Goal: Task Accomplishment & Management: Use online tool/utility

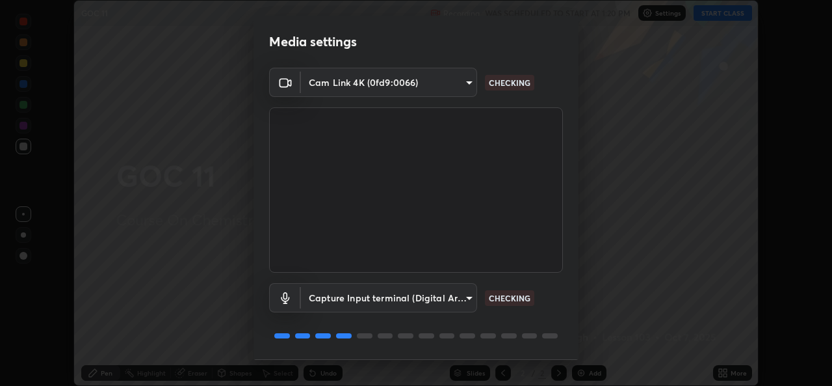
scroll to position [41, 0]
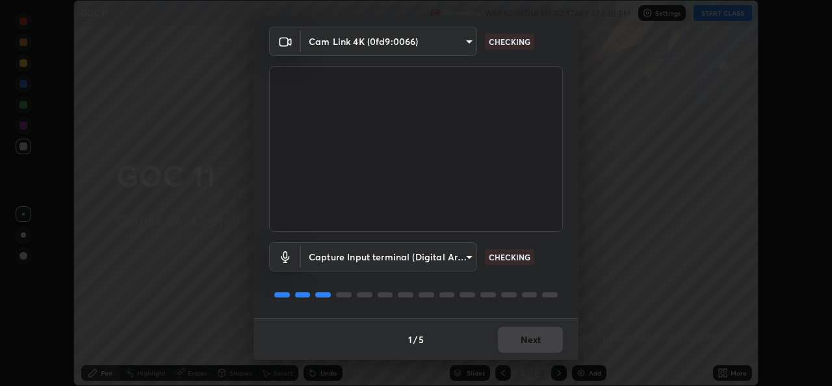
click at [427, 266] on body "Erase all GOC 11 Recording WAS SCHEDULED TO START AT 1:20 PM Settings START CLA…" at bounding box center [416, 193] width 832 height 386
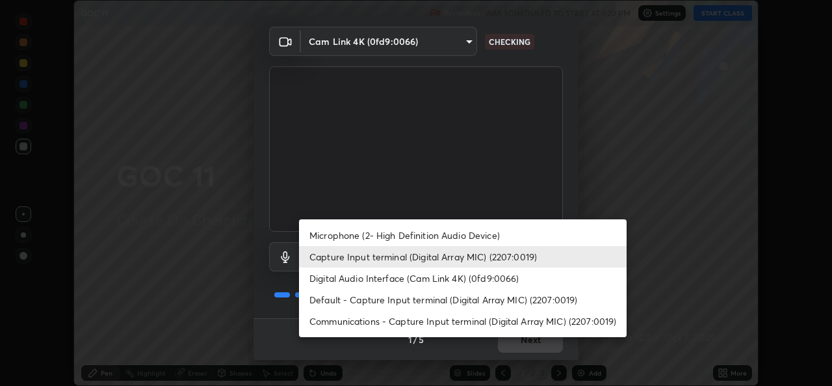
click at [370, 302] on li "Default - Capture Input terminal (Digital Array MIC) (2207:0019)" at bounding box center [463, 299] width 328 height 21
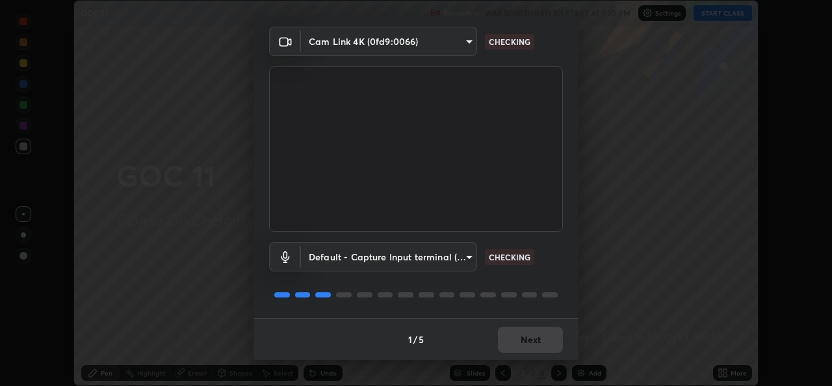
click at [352, 263] on body "Erase all GOC 11 Recording WAS SCHEDULED TO START AT 1:20 PM Settings START CLA…" at bounding box center [416, 193] width 832 height 386
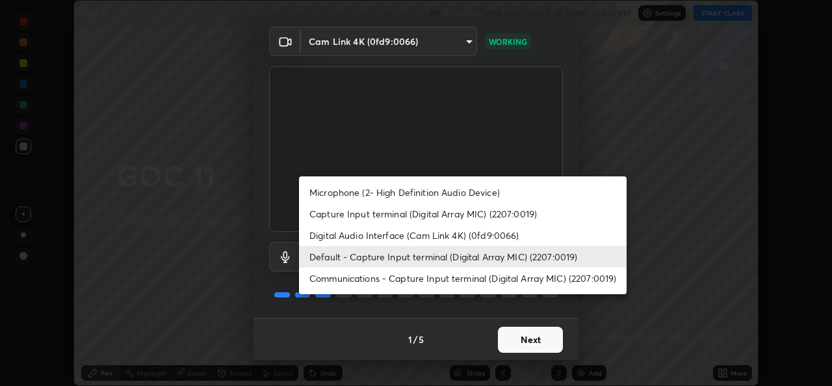
click at [365, 239] on li "Digital Audio Interface (Cam Link 4K) (0fd9:0066)" at bounding box center [463, 234] width 328 height 21
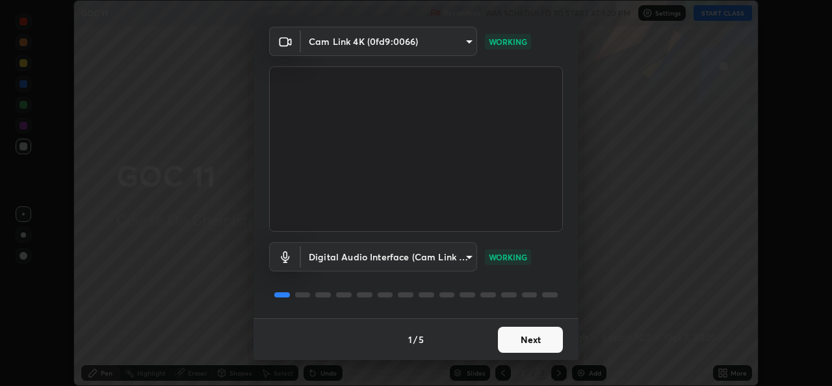
click at [319, 268] on body "Erase all GOC 11 Recording WAS SCHEDULED TO START AT 1:20 PM Settings START CLA…" at bounding box center [416, 193] width 832 height 386
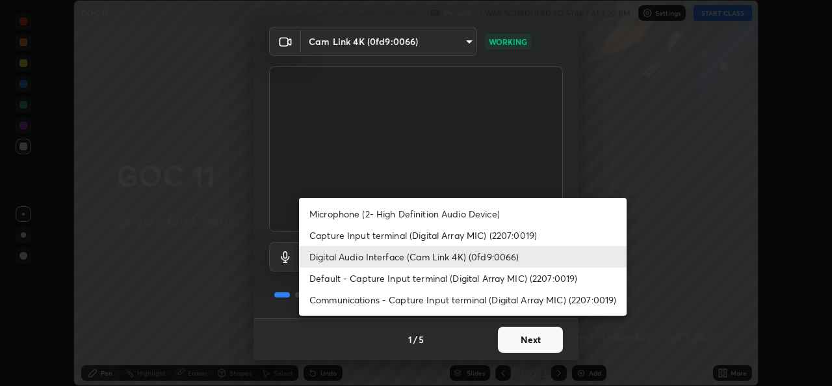
click at [344, 215] on li "Microphone (2- High Definition Audio Device)" at bounding box center [463, 213] width 328 height 21
type input "fb021d5204b3df0f004afb1208bb665d03e9cea8c8a221d953add84fd29d439a"
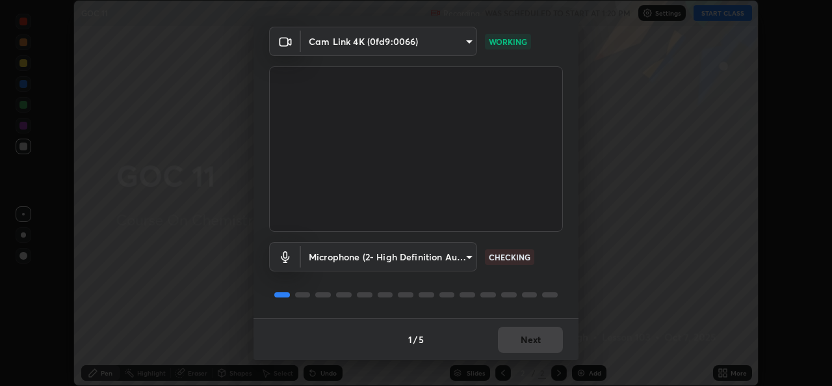
click at [516, 341] on div "1 / 5 Next" at bounding box center [416, 339] width 325 height 42
click at [516, 343] on div "1 / 5 Next" at bounding box center [416, 339] width 325 height 42
click at [517, 345] on div "1 / 5 Next" at bounding box center [416, 339] width 325 height 42
click at [517, 342] on div "1 / 5 Next" at bounding box center [416, 339] width 325 height 42
click at [516, 339] on div "1 / 5 Next" at bounding box center [416, 339] width 325 height 42
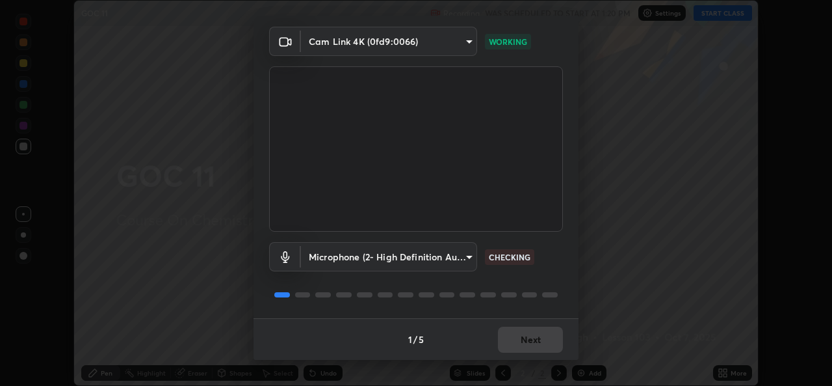
click at [517, 345] on div "1 / 5 Next" at bounding box center [416, 339] width 325 height 42
click at [513, 339] on div "1 / 5 Next" at bounding box center [416, 339] width 325 height 42
click at [510, 339] on div "1 / 5 Next" at bounding box center [416, 339] width 325 height 42
click at [514, 340] on div "1 / 5 Next" at bounding box center [416, 339] width 325 height 42
click at [517, 338] on div "1 / 5 Next" at bounding box center [416, 339] width 325 height 42
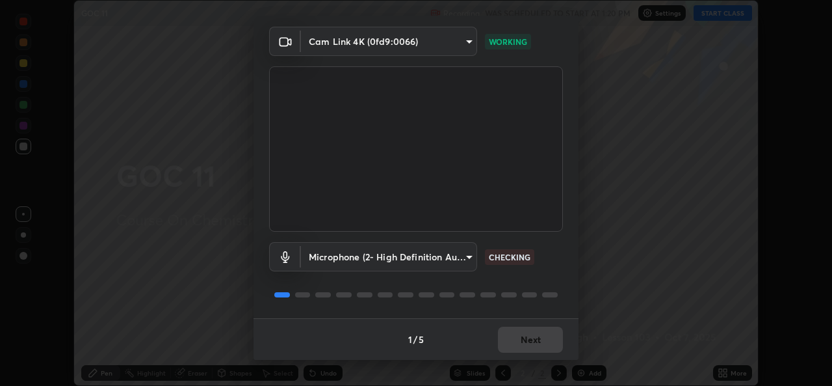
click at [515, 337] on div "1 / 5 Next" at bounding box center [416, 339] width 325 height 42
click at [517, 340] on div "1 / 5 Next" at bounding box center [416, 339] width 325 height 42
click at [519, 337] on div "1 / 5 Next" at bounding box center [416, 339] width 325 height 42
click at [520, 338] on div "1 / 5 Next" at bounding box center [416, 339] width 325 height 42
click at [519, 336] on div "1 / 5 Next" at bounding box center [416, 339] width 325 height 42
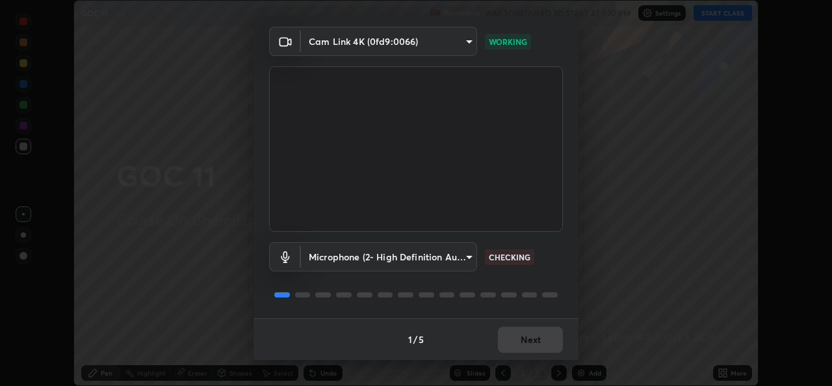
click at [520, 337] on div "1 / 5 Next" at bounding box center [416, 339] width 325 height 42
click at [523, 341] on button "Next" at bounding box center [530, 339] width 65 height 26
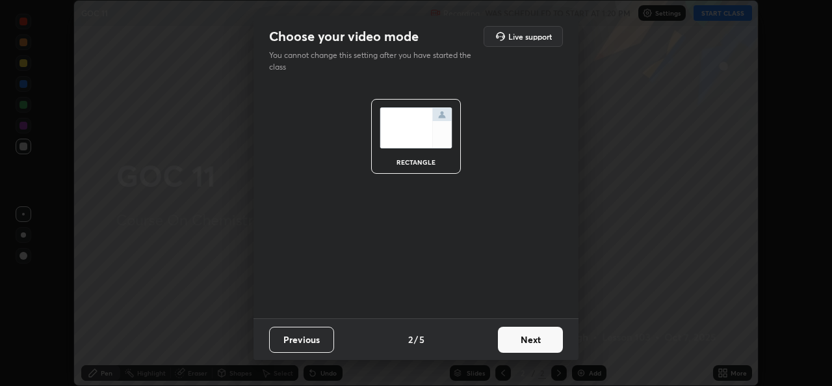
scroll to position [0, 0]
click at [522, 342] on button "Next" at bounding box center [530, 339] width 65 height 26
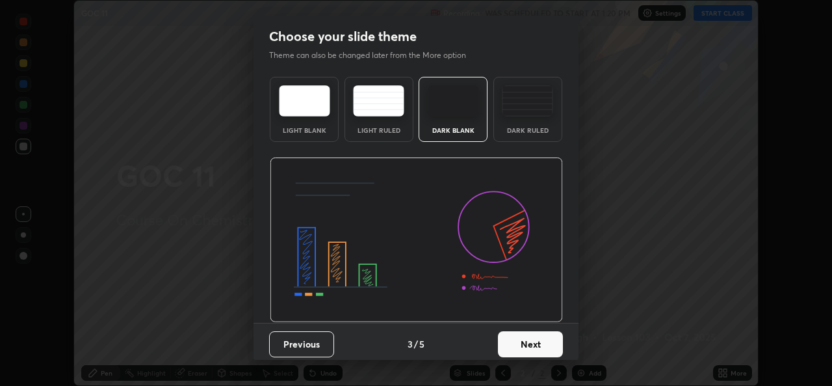
click at [523, 341] on button "Next" at bounding box center [530, 344] width 65 height 26
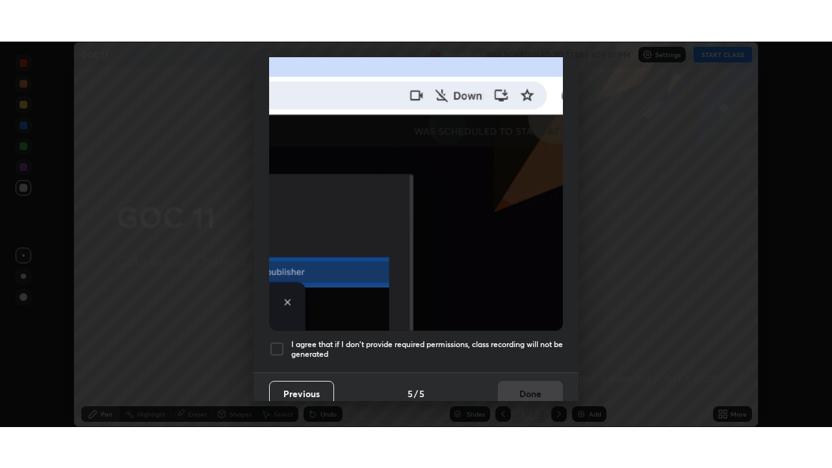
scroll to position [306, 0]
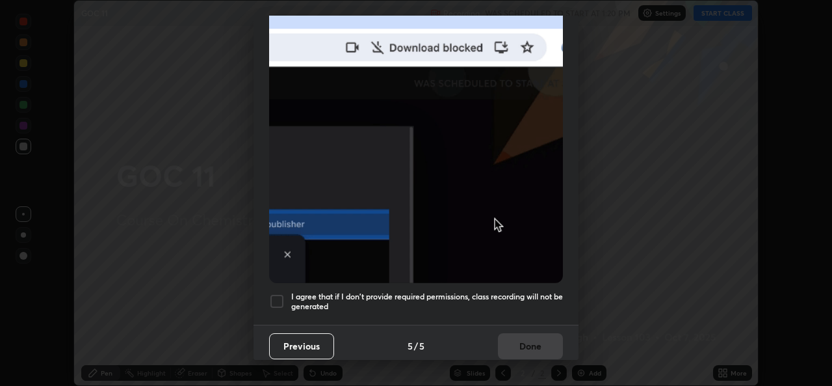
click at [425, 291] on h5 "I agree that if I don't provide required permissions, class recording will not …" at bounding box center [427, 301] width 272 height 20
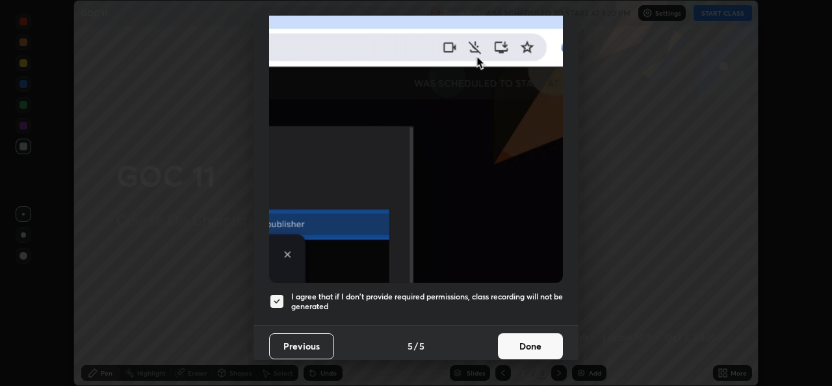
click at [514, 345] on button "Done" at bounding box center [530, 346] width 65 height 26
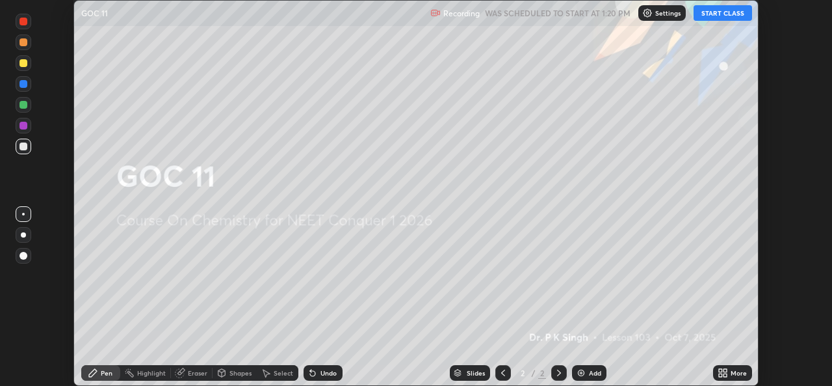
click at [725, 370] on icon at bounding box center [725, 370] width 3 height 3
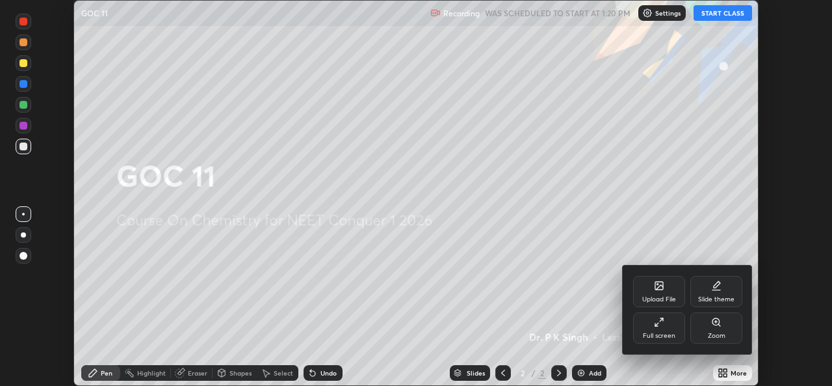
click at [648, 332] on div "Full screen" at bounding box center [659, 335] width 33 height 7
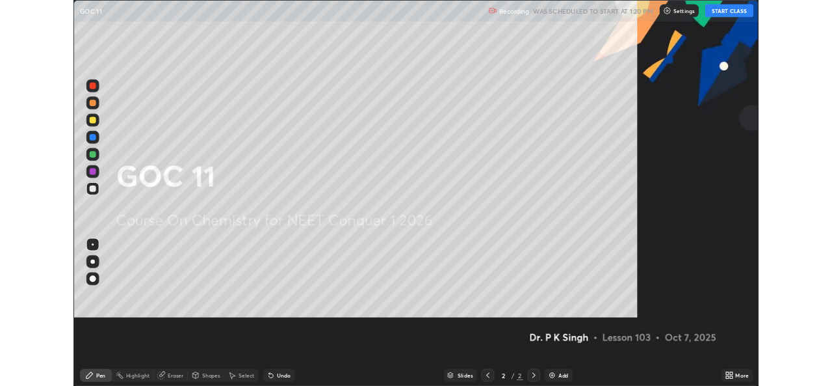
scroll to position [468, 832]
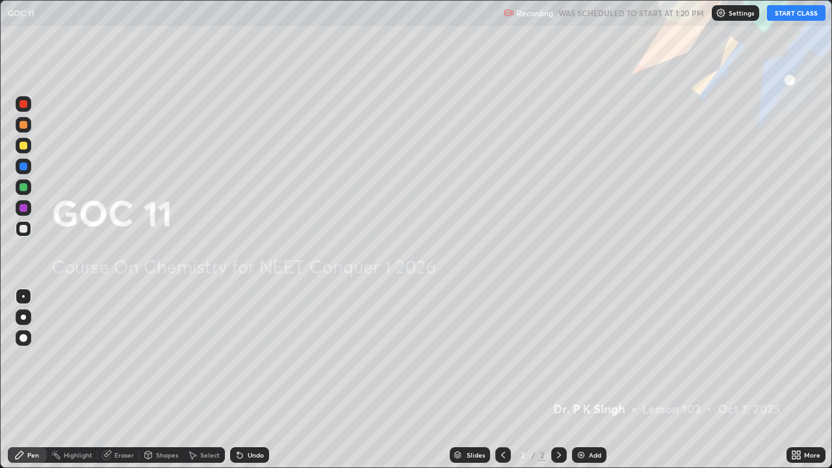
click at [804, 385] on div "More" at bounding box center [806, 455] width 39 height 16
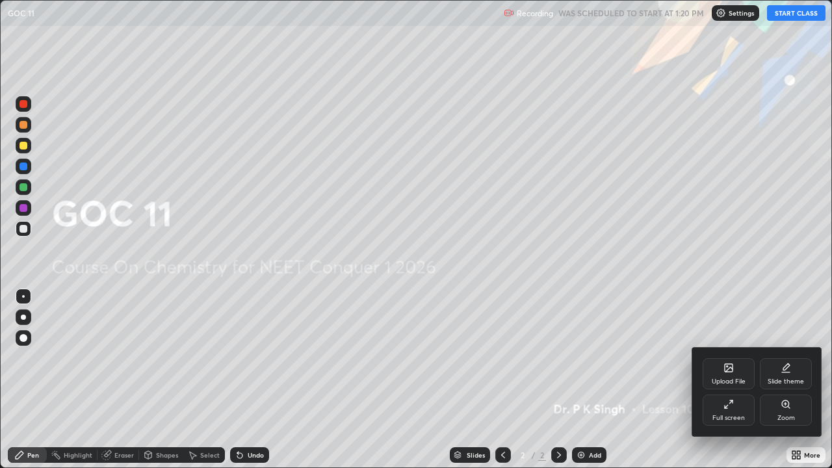
click at [728, 385] on div "Upload File" at bounding box center [729, 373] width 52 height 31
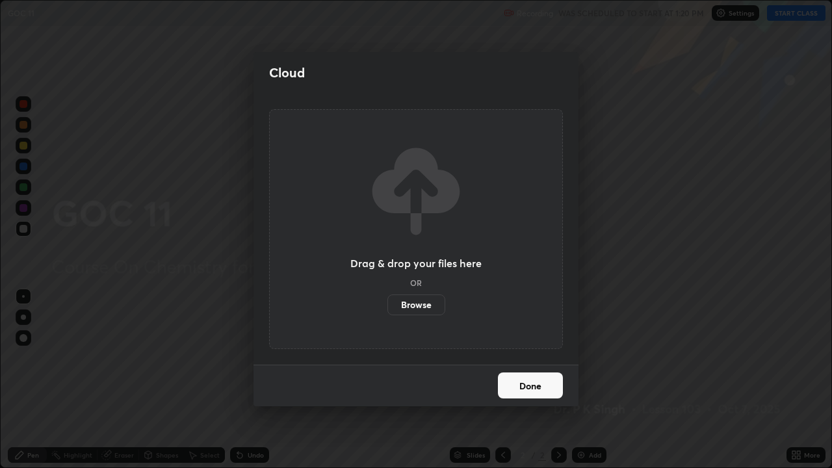
click at [421, 300] on label "Browse" at bounding box center [416, 304] width 58 height 21
click at [387, 300] on input "Browse" at bounding box center [387, 304] width 0 height 21
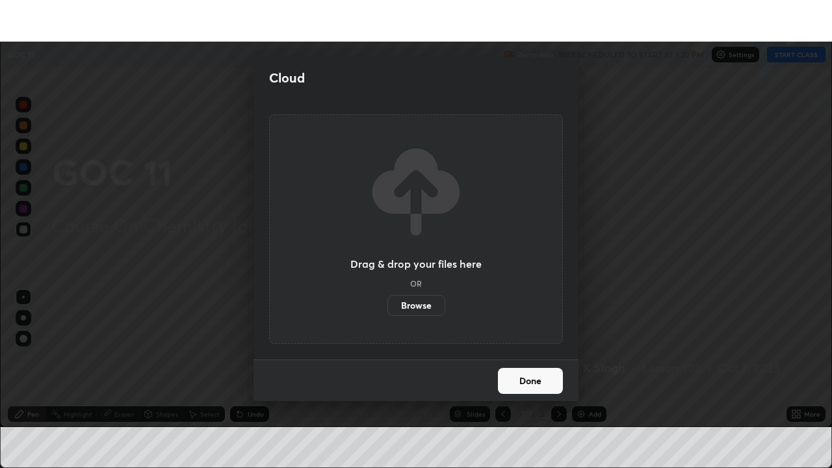
scroll to position [64625, 64178]
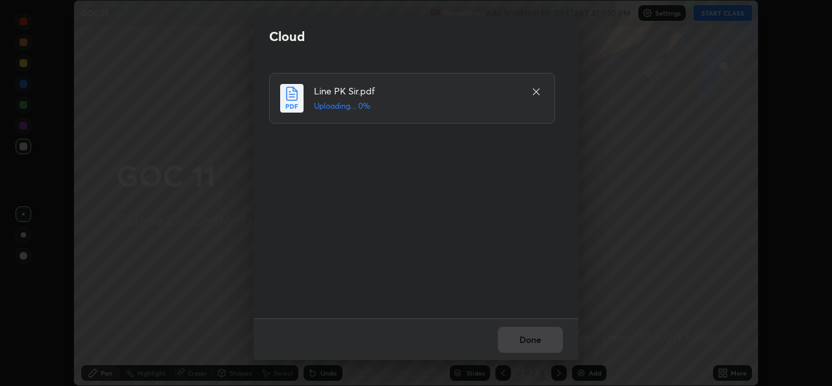
click at [523, 346] on div "Done" at bounding box center [416, 339] width 325 height 42
click at [515, 340] on div "Done" at bounding box center [416, 339] width 325 height 42
click at [530, 343] on button "Done" at bounding box center [530, 339] width 65 height 26
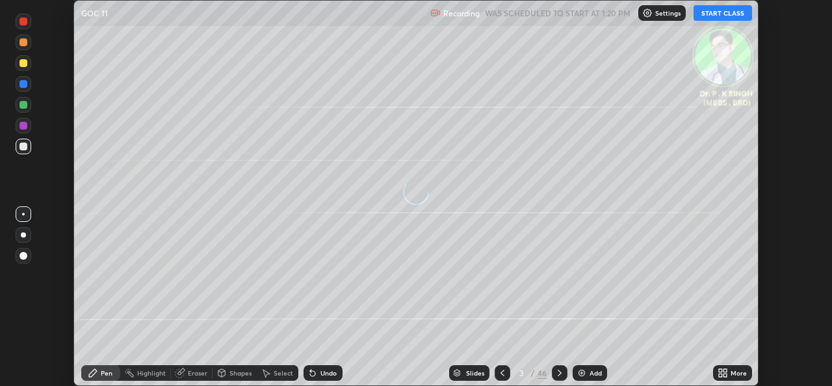
click at [725, 370] on icon at bounding box center [725, 370] width 3 height 3
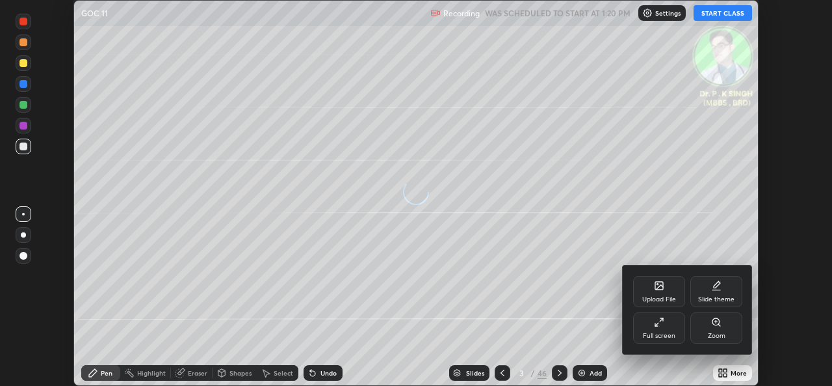
click at [665, 332] on div "Full screen" at bounding box center [659, 335] width 33 height 7
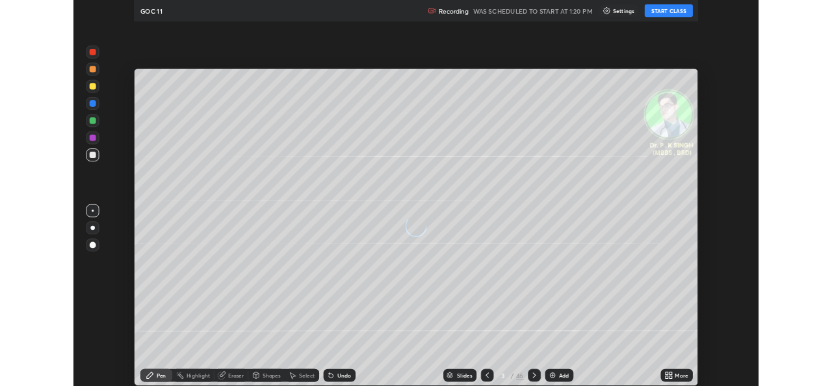
scroll to position [468, 832]
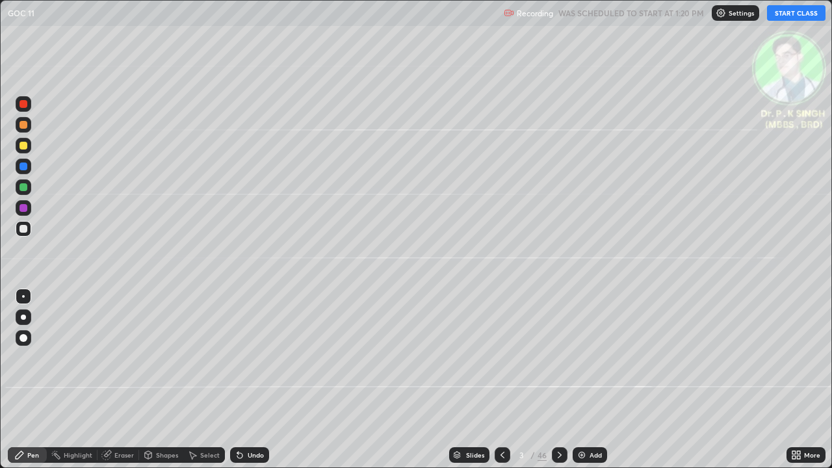
click at [788, 9] on button "START CLASS" at bounding box center [796, 13] width 59 height 16
click at [23, 148] on div at bounding box center [24, 146] width 8 height 8
click at [558, 385] on icon at bounding box center [560, 455] width 10 height 10
click at [28, 147] on div at bounding box center [24, 146] width 16 height 16
click at [560, 385] on icon at bounding box center [560, 455] width 10 height 10
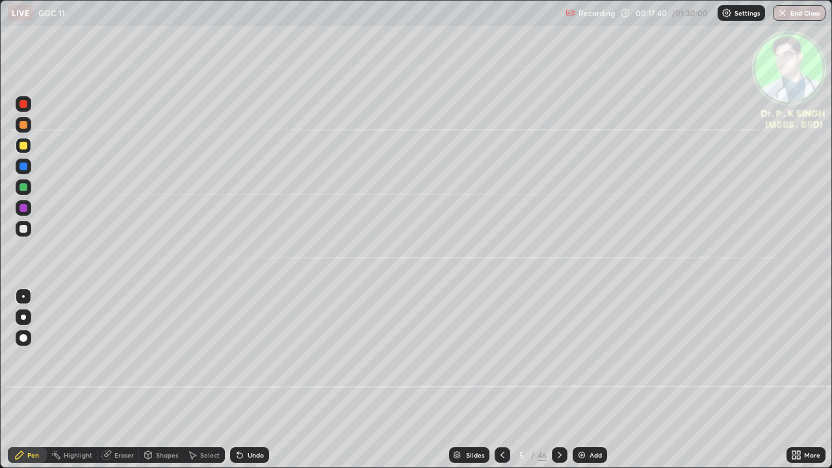
click at [559, 385] on icon at bounding box center [560, 455] width 10 height 10
click at [29, 148] on div at bounding box center [24, 146] width 16 height 16
click at [557, 385] on icon at bounding box center [560, 455] width 10 height 10
click at [558, 385] on icon at bounding box center [560, 455] width 10 height 10
click at [29, 148] on div at bounding box center [24, 146] width 16 height 16
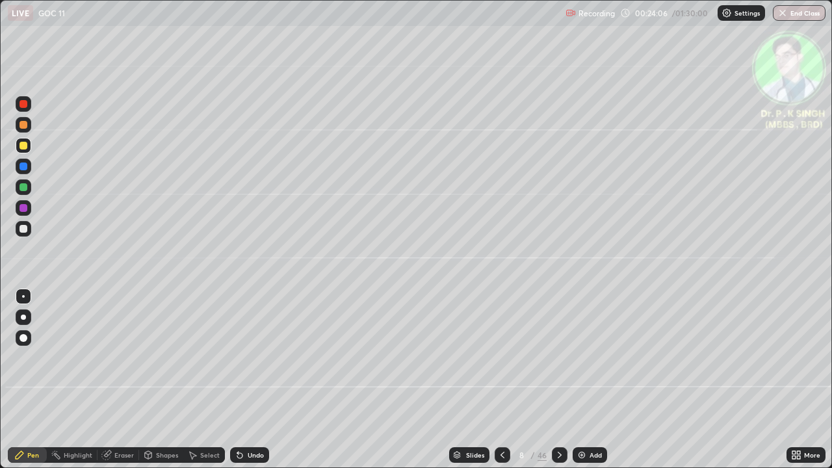
click at [561, 385] on div at bounding box center [560, 455] width 16 height 16
click at [27, 167] on div at bounding box center [24, 167] width 16 height 16
click at [23, 189] on div at bounding box center [24, 187] width 8 height 8
click at [25, 146] on div at bounding box center [24, 146] width 8 height 8
click at [31, 147] on div at bounding box center [24, 146] width 16 height 16
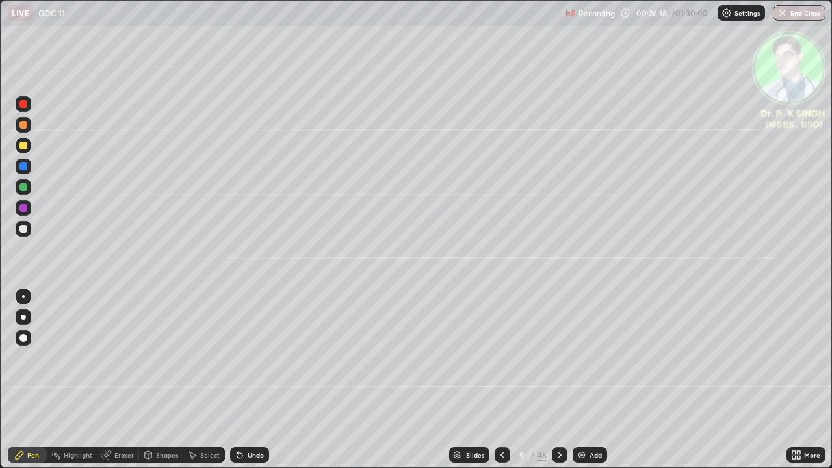
click at [116, 385] on div "Eraser" at bounding box center [124, 455] width 20 height 7
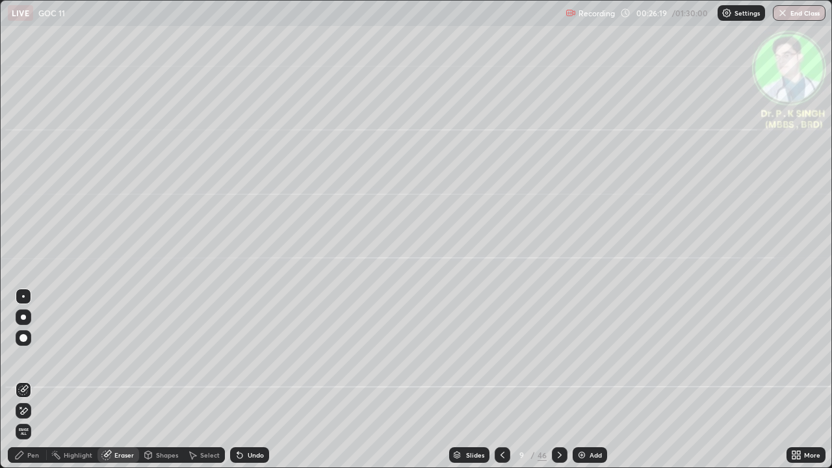
click at [24, 385] on icon at bounding box center [23, 411] width 10 height 11
click at [33, 385] on div "Pen" at bounding box center [33, 455] width 12 height 7
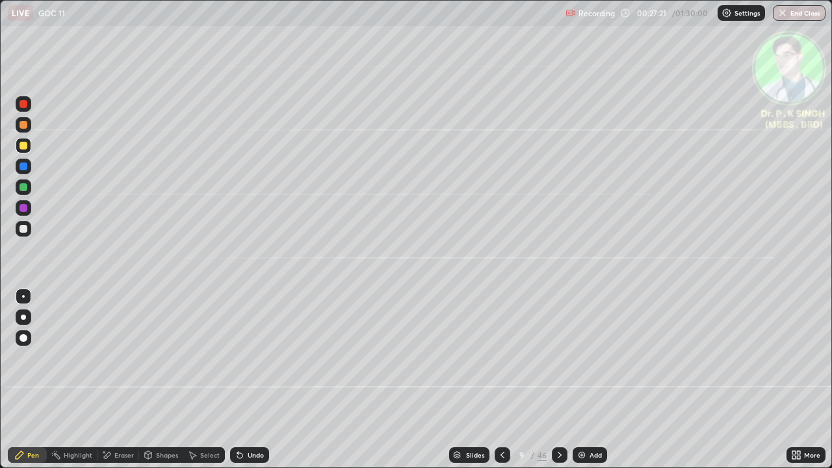
click at [559, 385] on icon at bounding box center [560, 455] width 4 height 7
click at [27, 146] on div at bounding box center [24, 146] width 8 height 8
click at [559, 385] on icon at bounding box center [560, 455] width 4 height 7
click at [558, 385] on icon at bounding box center [560, 455] width 4 height 7
click at [560, 385] on icon at bounding box center [560, 455] width 10 height 10
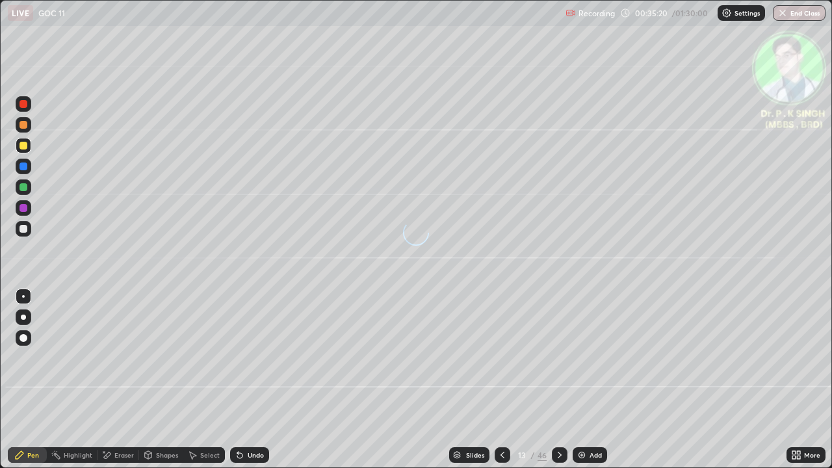
click at [23, 166] on div at bounding box center [24, 167] width 8 height 8
click at [25, 188] on div at bounding box center [24, 187] width 8 height 8
click at [24, 187] on div at bounding box center [24, 187] width 8 height 8
click at [30, 148] on div at bounding box center [24, 146] width 16 height 16
click at [558, 385] on icon at bounding box center [560, 455] width 10 height 10
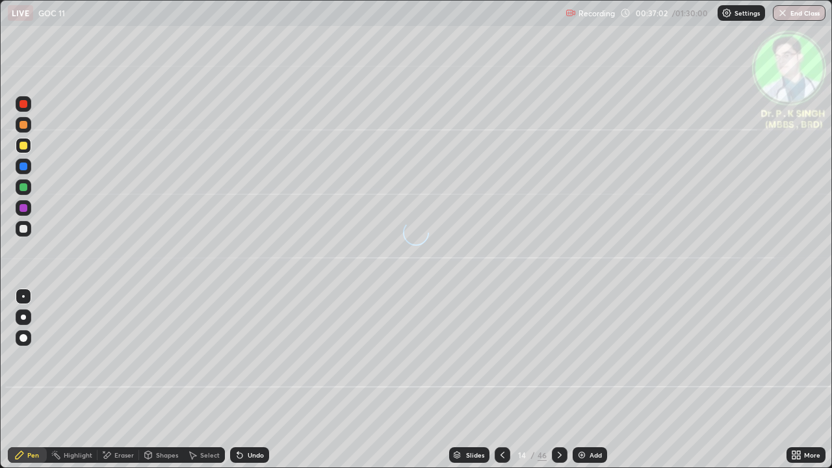
click at [25, 147] on div at bounding box center [24, 146] width 8 height 8
click at [501, 385] on icon at bounding box center [502, 455] width 10 height 10
click at [499, 385] on icon at bounding box center [502, 455] width 10 height 10
click at [501, 385] on icon at bounding box center [502, 455] width 10 height 10
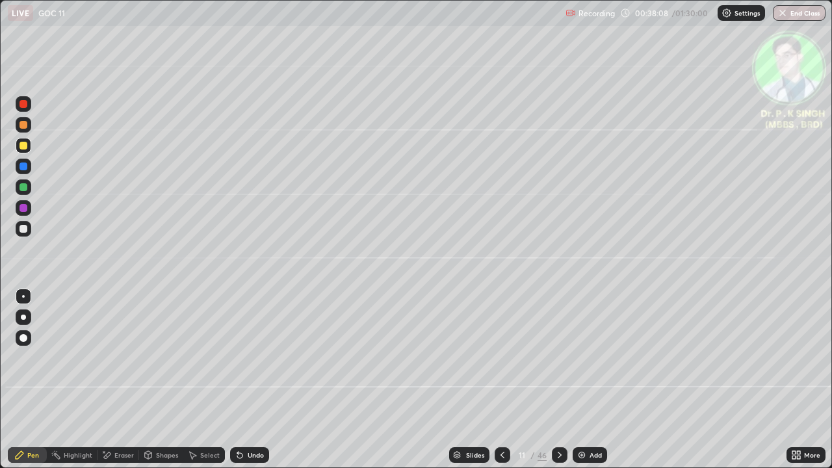
click at [501, 385] on icon at bounding box center [502, 455] width 10 height 10
click at [497, 385] on icon at bounding box center [502, 455] width 10 height 10
click at [501, 385] on icon at bounding box center [502, 455] width 10 height 10
click at [497, 385] on icon at bounding box center [502, 455] width 10 height 10
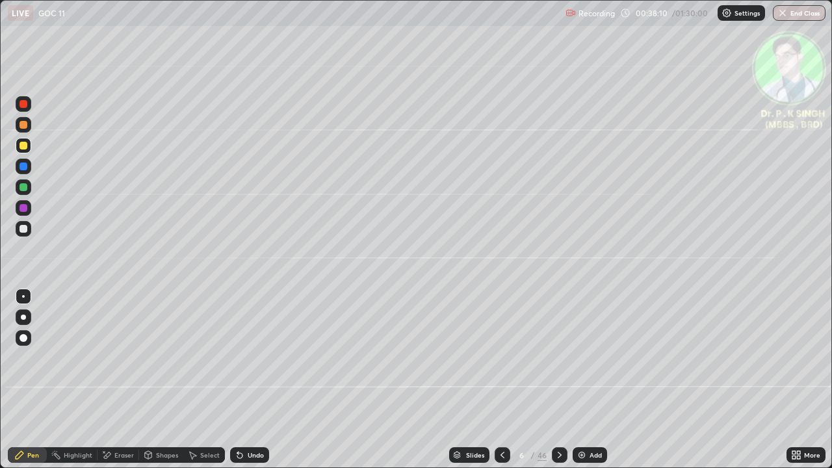
click at [501, 385] on icon at bounding box center [502, 455] width 10 height 10
click at [499, 385] on icon at bounding box center [502, 455] width 10 height 10
click at [556, 385] on div at bounding box center [560, 455] width 16 height 16
click at [558, 385] on div at bounding box center [560, 455] width 16 height 16
click at [558, 385] on icon at bounding box center [560, 455] width 10 height 10
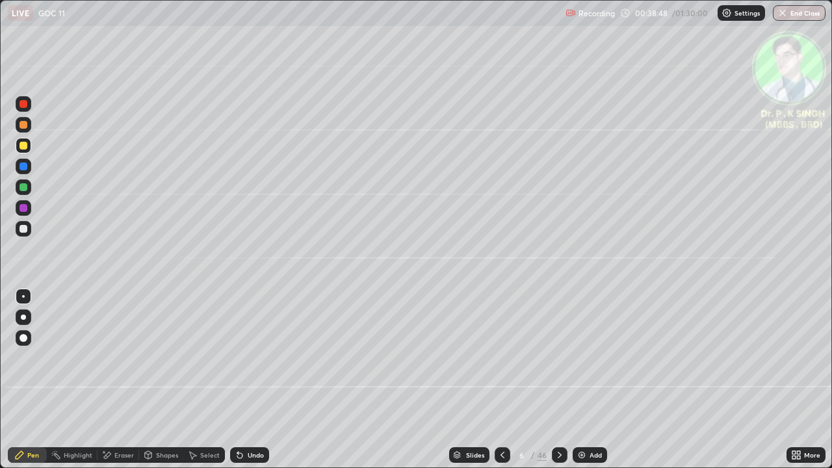
click at [564, 385] on icon at bounding box center [560, 455] width 10 height 10
click at [557, 385] on div at bounding box center [560, 455] width 16 height 26
click at [558, 385] on div at bounding box center [560, 455] width 16 height 26
click at [561, 385] on div at bounding box center [560, 455] width 16 height 16
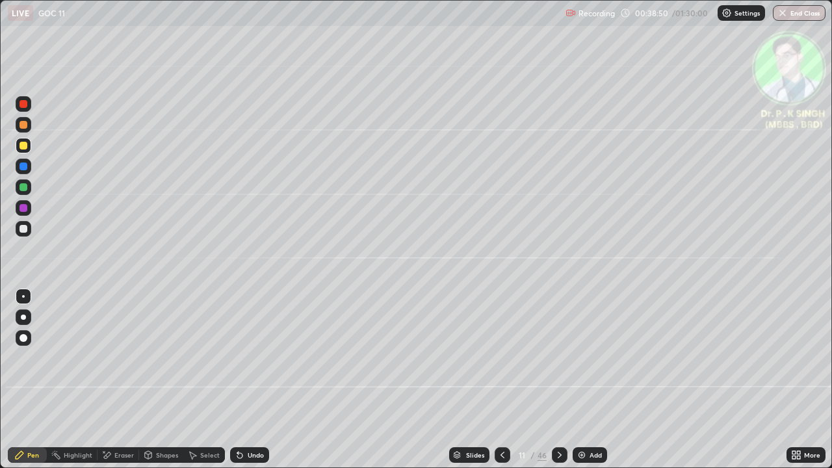
click at [557, 385] on div at bounding box center [560, 455] width 16 height 16
click at [559, 385] on icon at bounding box center [560, 455] width 10 height 10
click at [558, 385] on div at bounding box center [560, 455] width 16 height 16
click at [503, 385] on icon at bounding box center [502, 455] width 10 height 10
click at [558, 385] on icon at bounding box center [560, 455] width 10 height 10
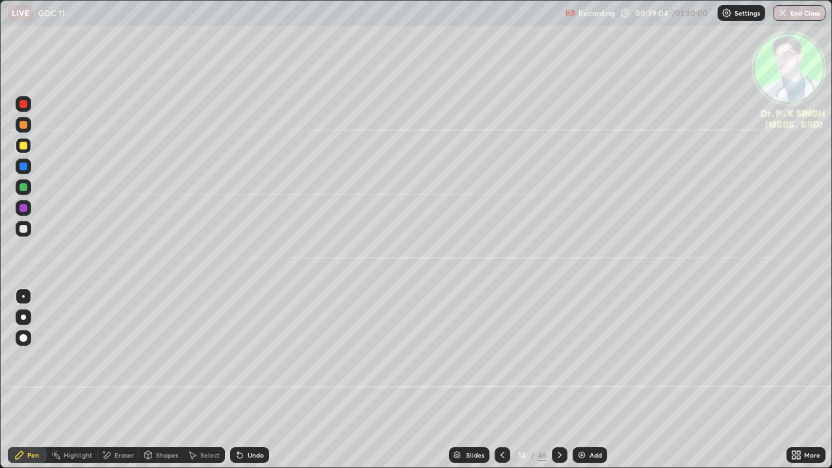
click at [556, 385] on div at bounding box center [560, 455] width 16 height 16
click at [30, 145] on div at bounding box center [24, 146] width 16 height 16
click at [28, 151] on div at bounding box center [24, 146] width 16 height 16
click at [558, 385] on icon at bounding box center [560, 455] width 10 height 10
click at [501, 385] on icon at bounding box center [502, 455] width 10 height 10
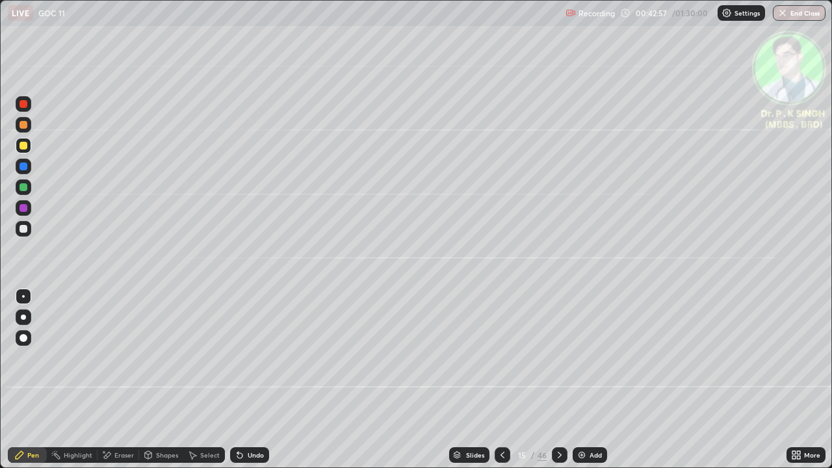
click at [558, 385] on icon at bounding box center [560, 455] width 10 height 10
click at [555, 385] on div at bounding box center [560, 455] width 16 height 16
click at [558, 385] on icon at bounding box center [560, 455] width 10 height 10
click at [504, 385] on icon at bounding box center [502, 455] width 10 height 10
click at [558, 385] on icon at bounding box center [560, 455] width 4 height 7
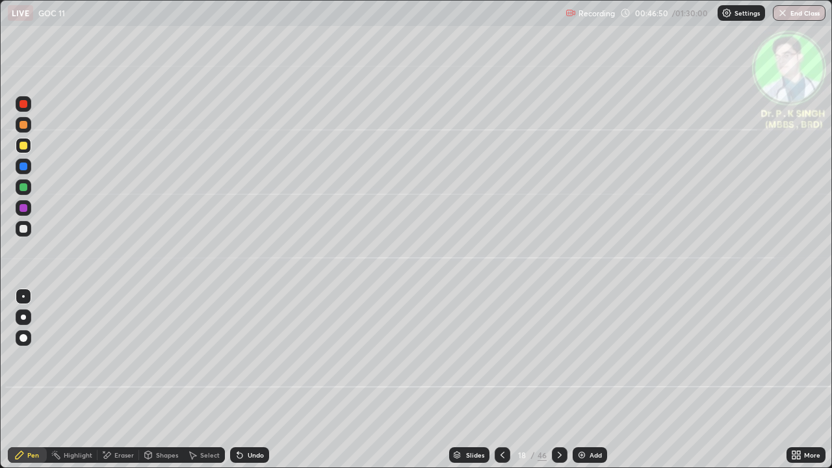
click at [558, 385] on icon at bounding box center [560, 455] width 4 height 7
click at [26, 188] on div at bounding box center [24, 187] width 8 height 8
click at [20, 150] on div at bounding box center [24, 146] width 16 height 16
click at [27, 149] on div at bounding box center [24, 146] width 16 height 16
click at [560, 385] on icon at bounding box center [560, 455] width 10 height 10
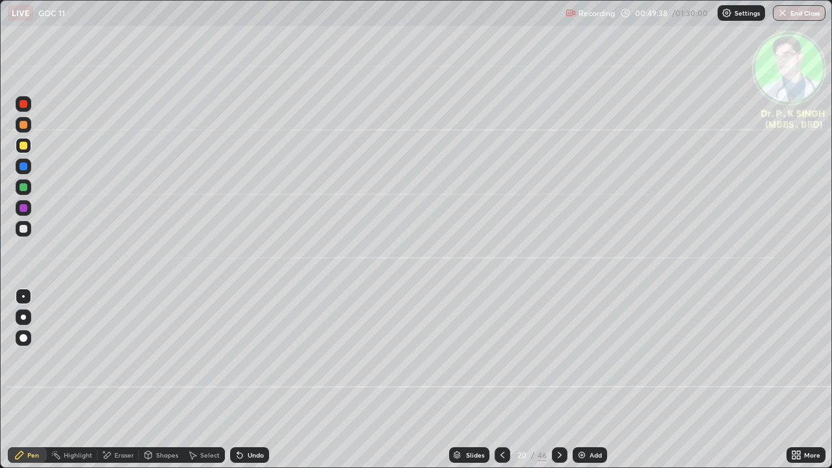
click at [24, 146] on div at bounding box center [24, 146] width 8 height 8
click at [556, 385] on icon at bounding box center [560, 455] width 10 height 10
click at [29, 146] on div at bounding box center [24, 146] width 16 height 16
click at [499, 385] on icon at bounding box center [502, 455] width 10 height 10
click at [558, 385] on icon at bounding box center [560, 455] width 10 height 10
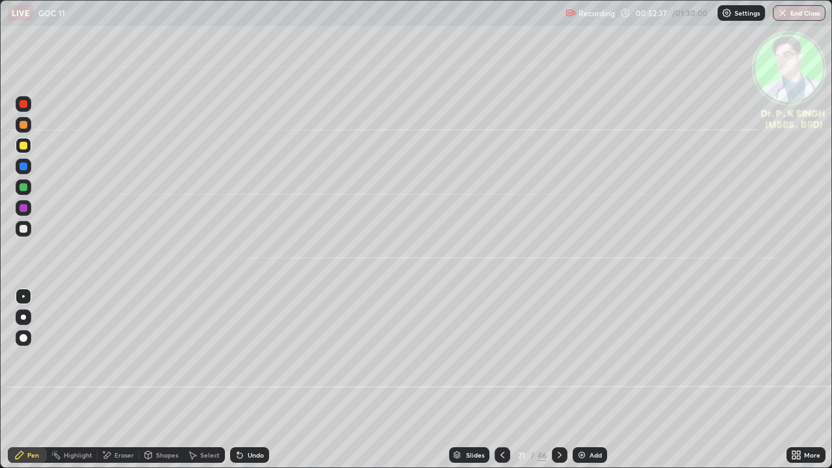
click at [560, 385] on icon at bounding box center [560, 455] width 4 height 7
click at [556, 385] on icon at bounding box center [560, 455] width 10 height 10
click at [498, 385] on div at bounding box center [503, 455] width 16 height 16
click at [559, 385] on div at bounding box center [560, 455] width 16 height 26
click at [501, 385] on icon at bounding box center [503, 455] width 4 height 7
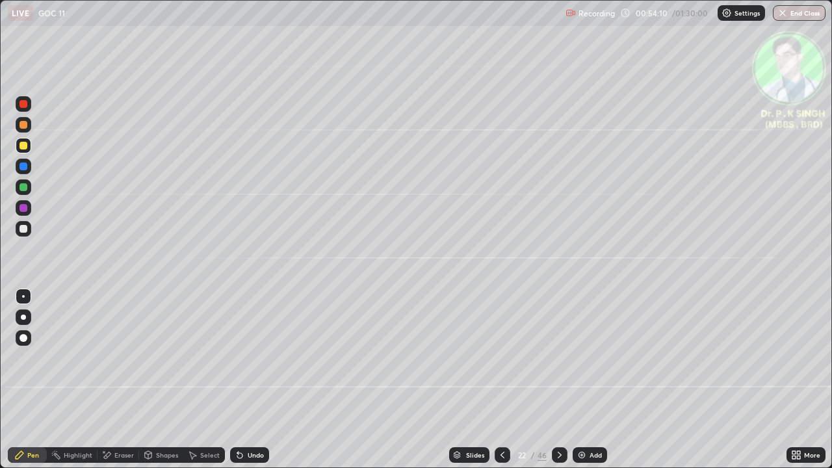
click at [550, 385] on div "22 / 46" at bounding box center [531, 455] width 73 height 26
click at [556, 385] on div at bounding box center [560, 455] width 16 height 16
click at [558, 385] on div at bounding box center [560, 455] width 16 height 16
click at [561, 385] on div at bounding box center [560, 455] width 16 height 16
click at [25, 168] on div at bounding box center [24, 167] width 8 height 8
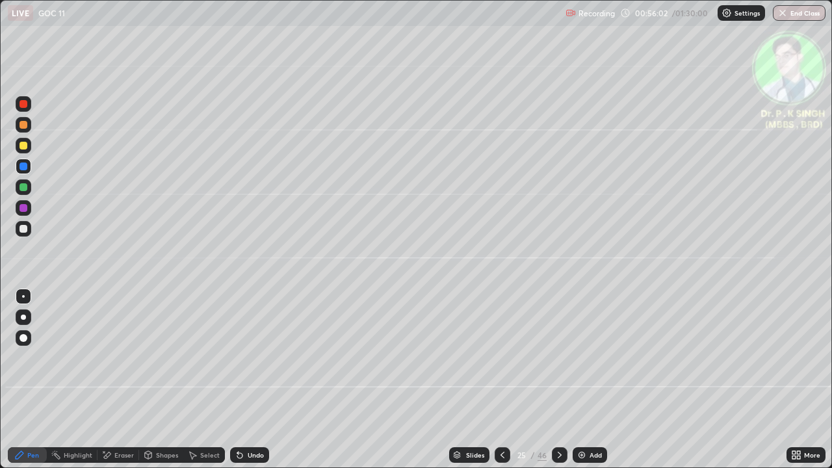
click at [23, 148] on div at bounding box center [24, 146] width 8 height 8
click at [34, 385] on div "Pen" at bounding box center [33, 455] width 12 height 7
click at [109, 385] on icon at bounding box center [106, 455] width 10 height 11
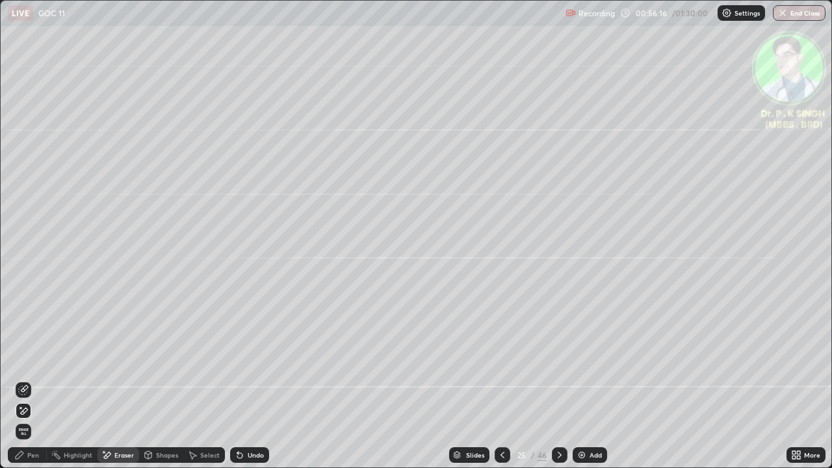
click at [28, 385] on span "Erase all" at bounding box center [23, 432] width 14 height 8
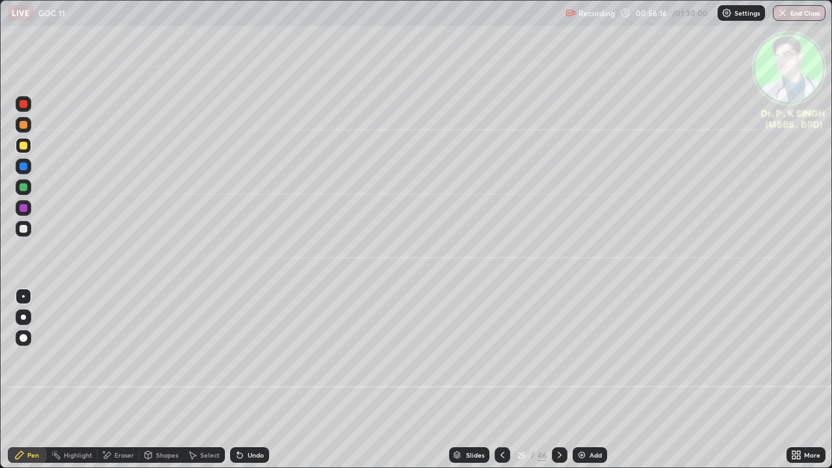
click at [31, 385] on div "Pen" at bounding box center [33, 455] width 12 height 7
click at [29, 385] on div "Pen" at bounding box center [27, 455] width 39 height 16
click at [31, 148] on div at bounding box center [23, 145] width 21 height 21
click at [112, 385] on div "Eraser" at bounding box center [119, 455] width 42 height 16
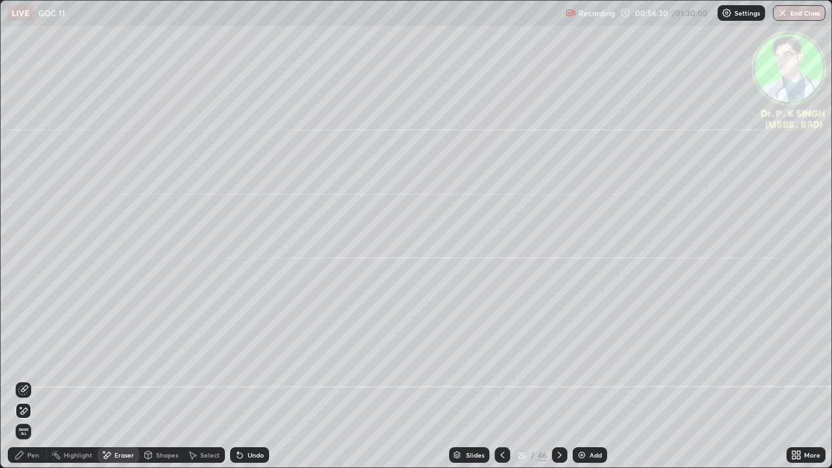
click at [23, 385] on span "Erase all" at bounding box center [23, 432] width 14 height 8
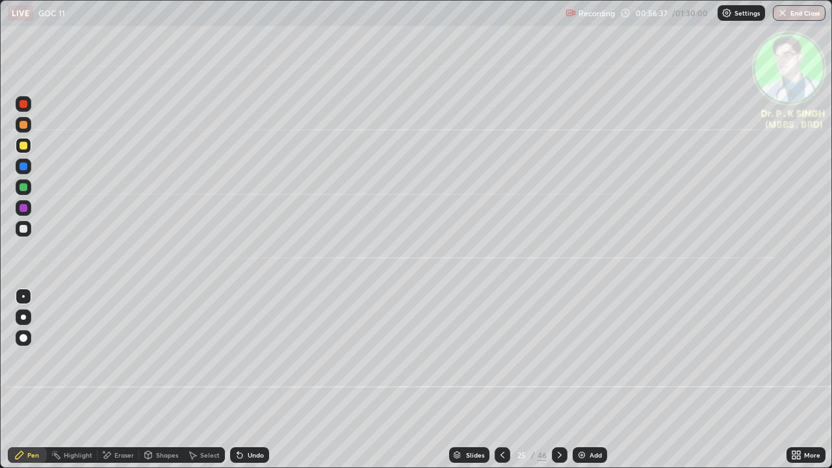
click at [115, 385] on div "Eraser" at bounding box center [124, 455] width 20 height 7
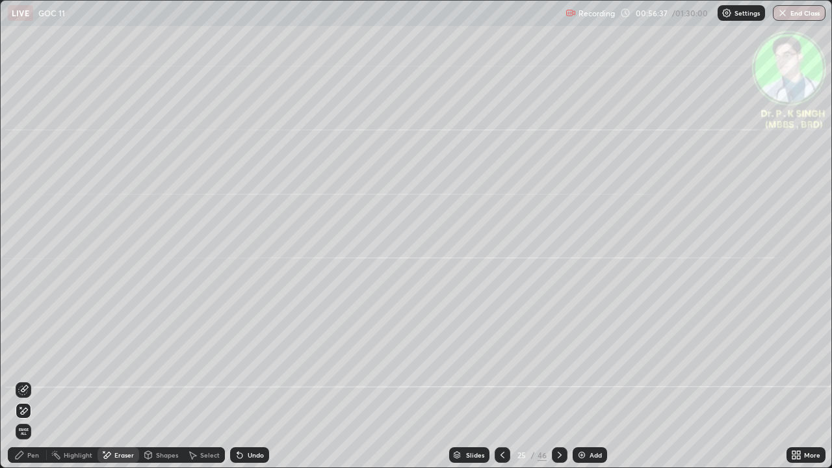
click at [23, 385] on span "Erase all" at bounding box center [23, 432] width 14 height 8
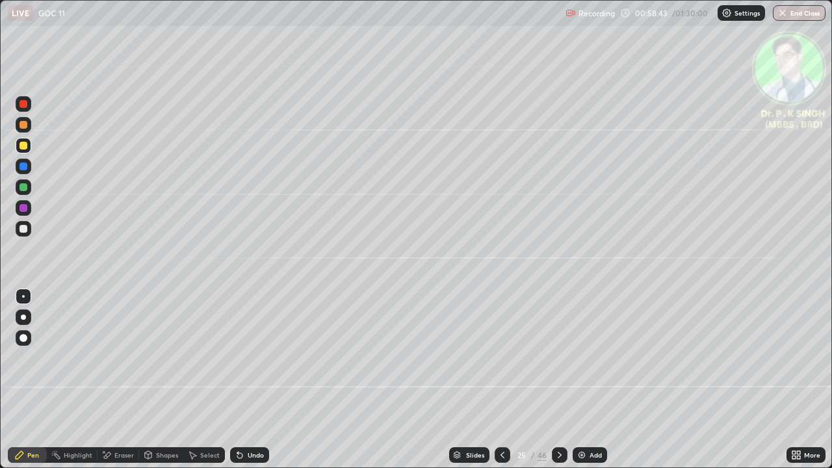
click at [30, 146] on div at bounding box center [24, 146] width 16 height 16
click at [560, 385] on icon at bounding box center [560, 455] width 10 height 10
click at [29, 187] on div at bounding box center [24, 187] width 16 height 16
click at [26, 146] on div at bounding box center [24, 146] width 8 height 8
click at [562, 385] on div at bounding box center [560, 455] width 16 height 26
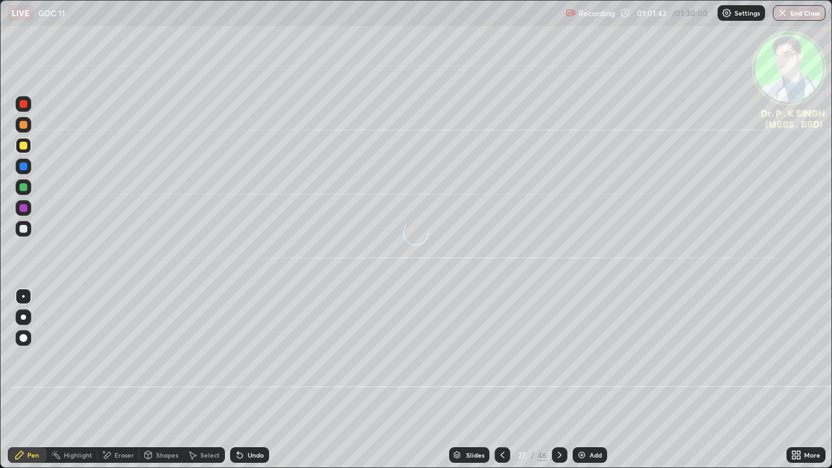
click at [559, 385] on div at bounding box center [560, 455] width 16 height 16
click at [554, 385] on div at bounding box center [560, 455] width 16 height 26
click at [556, 385] on div at bounding box center [560, 455] width 16 height 26
click at [562, 385] on div at bounding box center [560, 455] width 16 height 26
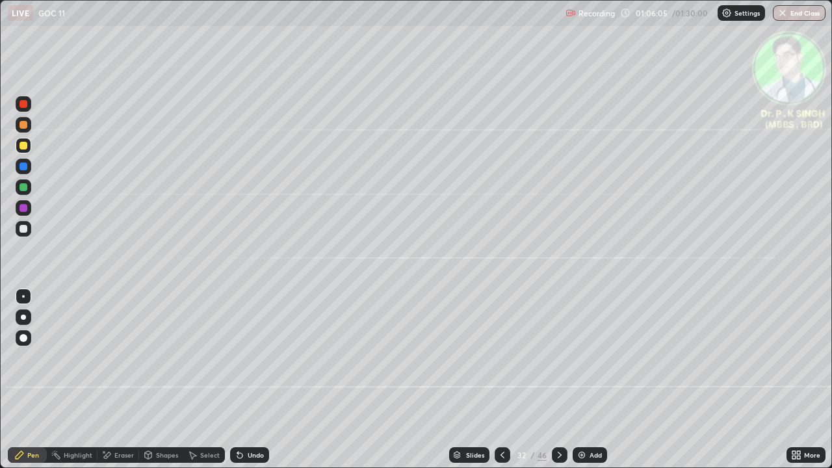
click at [503, 385] on icon at bounding box center [502, 455] width 10 height 10
click at [497, 385] on div at bounding box center [503, 455] width 16 height 26
click at [495, 385] on div at bounding box center [503, 455] width 16 height 16
click at [499, 385] on div at bounding box center [503, 455] width 16 height 26
click at [501, 385] on icon at bounding box center [502, 455] width 10 height 10
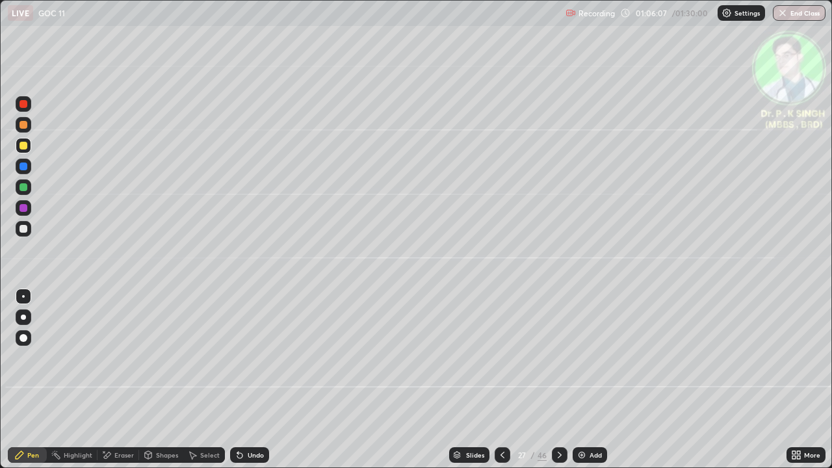
click at [505, 385] on icon at bounding box center [502, 455] width 10 height 10
click at [560, 385] on icon at bounding box center [560, 455] width 10 height 10
click at [28, 150] on div at bounding box center [24, 146] width 16 height 16
click at [556, 385] on div at bounding box center [560, 455] width 16 height 16
click at [24, 188] on div at bounding box center [24, 187] width 8 height 8
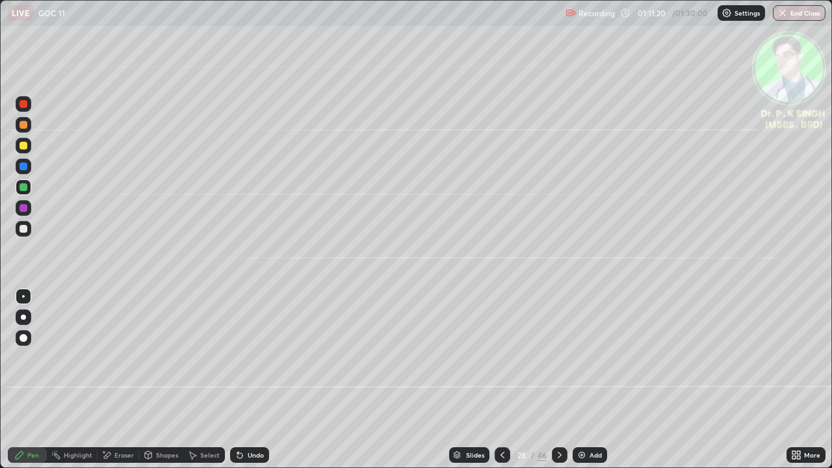
click at [24, 146] on div at bounding box center [24, 146] width 8 height 8
click at [27, 147] on div at bounding box center [24, 146] width 16 height 16
click at [558, 385] on icon at bounding box center [560, 455] width 10 height 10
click at [23, 186] on div at bounding box center [24, 187] width 8 height 8
click at [25, 148] on div at bounding box center [24, 146] width 8 height 8
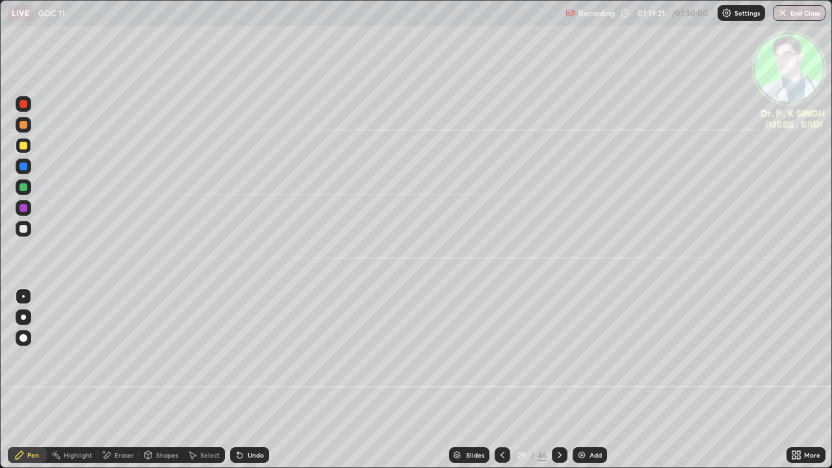
click at [558, 385] on icon at bounding box center [560, 455] width 10 height 10
click at [24, 146] on div at bounding box center [24, 146] width 8 height 8
click at [21, 146] on div at bounding box center [24, 146] width 8 height 8
click at [27, 207] on div at bounding box center [24, 208] width 16 height 16
click at [17, 385] on icon at bounding box center [19, 455] width 10 height 10
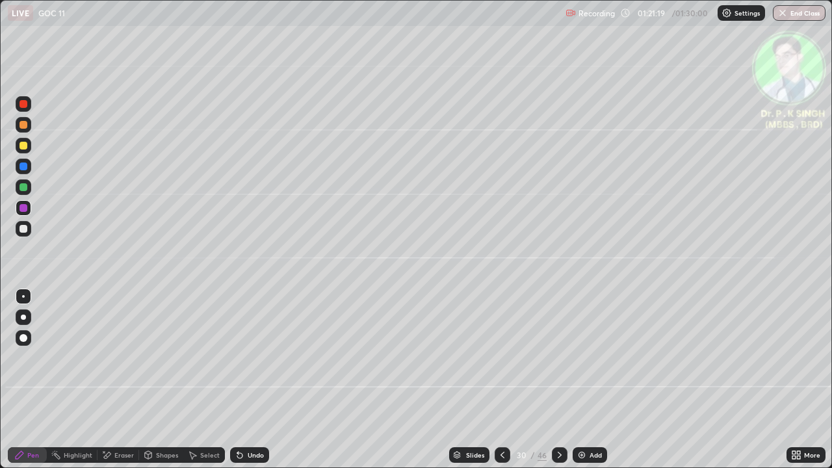
click at [25, 167] on div at bounding box center [24, 167] width 8 height 8
click at [26, 187] on div at bounding box center [24, 187] width 8 height 8
click at [501, 385] on icon at bounding box center [502, 455] width 10 height 10
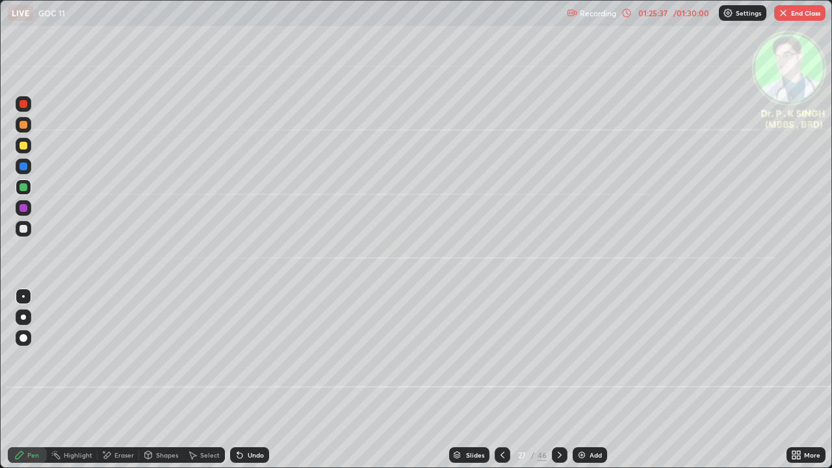
click at [501, 385] on icon at bounding box center [502, 455] width 10 height 10
click at [560, 385] on div at bounding box center [560, 455] width 16 height 26
click at [557, 385] on div at bounding box center [560, 455] width 16 height 16
click at [558, 385] on icon at bounding box center [560, 455] width 10 height 10
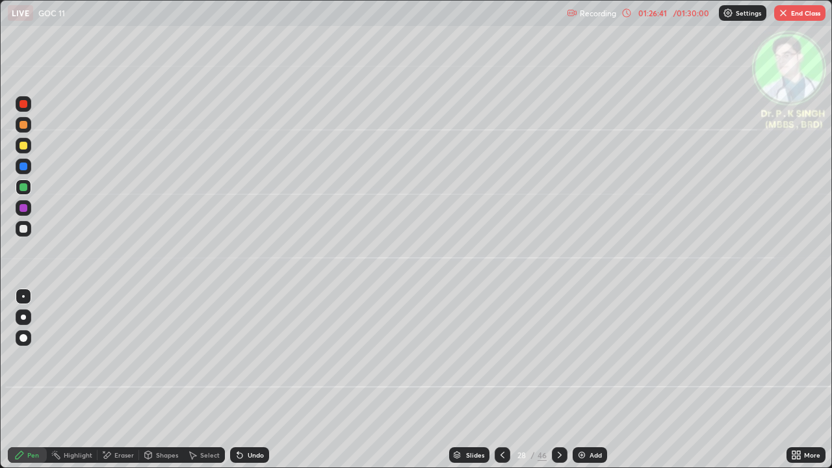
click at [558, 385] on icon at bounding box center [560, 455] width 10 height 10
click at [556, 385] on icon at bounding box center [560, 455] width 10 height 10
click at [558, 385] on icon at bounding box center [560, 455] width 4 height 7
click at [556, 385] on icon at bounding box center [560, 455] width 10 height 10
click at [558, 385] on icon at bounding box center [560, 455] width 10 height 10
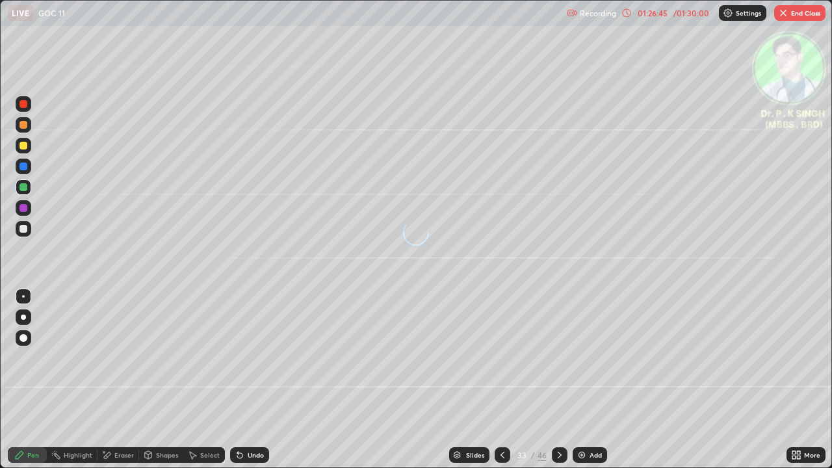
click at [558, 385] on icon at bounding box center [560, 455] width 10 height 10
click at [501, 385] on icon at bounding box center [502, 455] width 10 height 10
click at [499, 385] on icon at bounding box center [502, 455] width 10 height 10
click at [556, 385] on icon at bounding box center [560, 455] width 10 height 10
click at [558, 385] on icon at bounding box center [560, 455] width 10 height 10
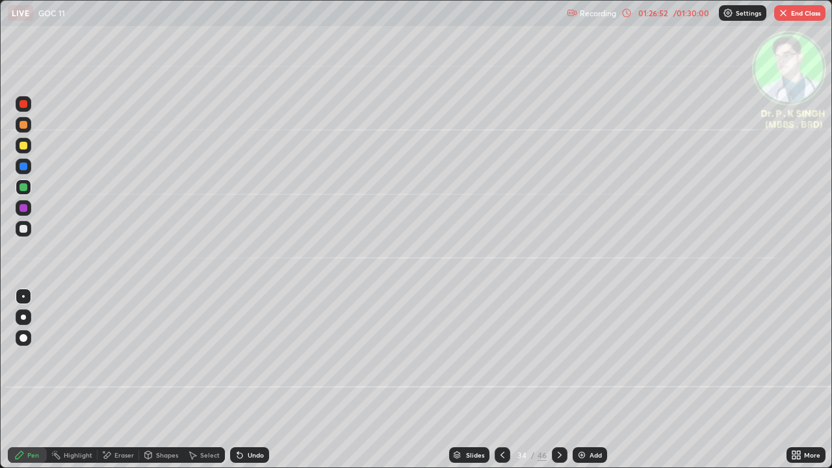
click at [556, 385] on icon at bounding box center [560, 455] width 10 height 10
click at [555, 385] on icon at bounding box center [560, 455] width 10 height 10
click at [501, 385] on icon at bounding box center [502, 455] width 10 height 10
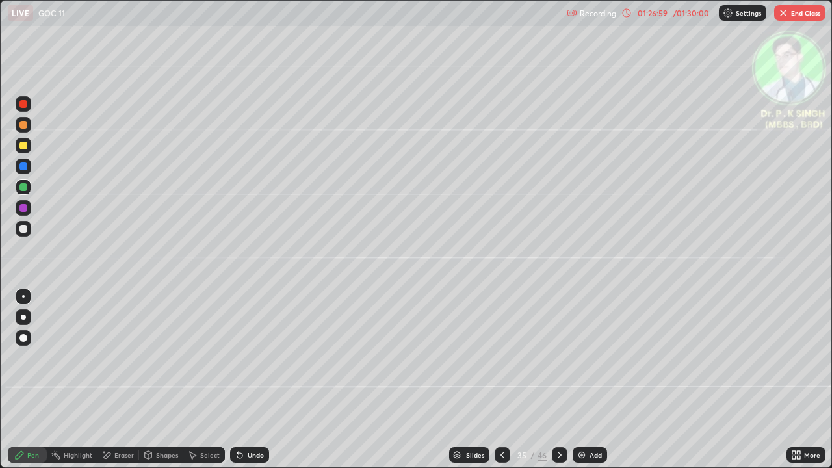
click at [501, 385] on icon at bounding box center [503, 455] width 4 height 7
click at [501, 385] on icon at bounding box center [502, 455] width 10 height 10
click at [497, 385] on icon at bounding box center [502, 455] width 10 height 10
click at [497, 385] on div at bounding box center [503, 455] width 16 height 16
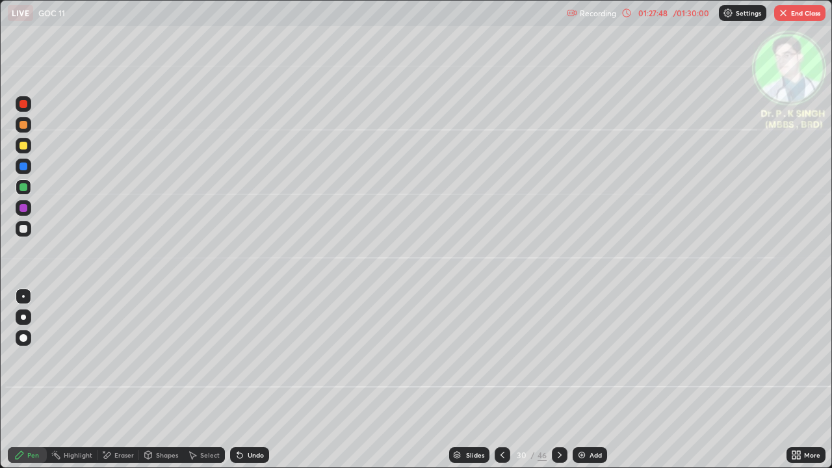
click at [558, 385] on icon at bounding box center [560, 455] width 4 height 7
click at [114, 385] on div "Eraser" at bounding box center [124, 455] width 20 height 7
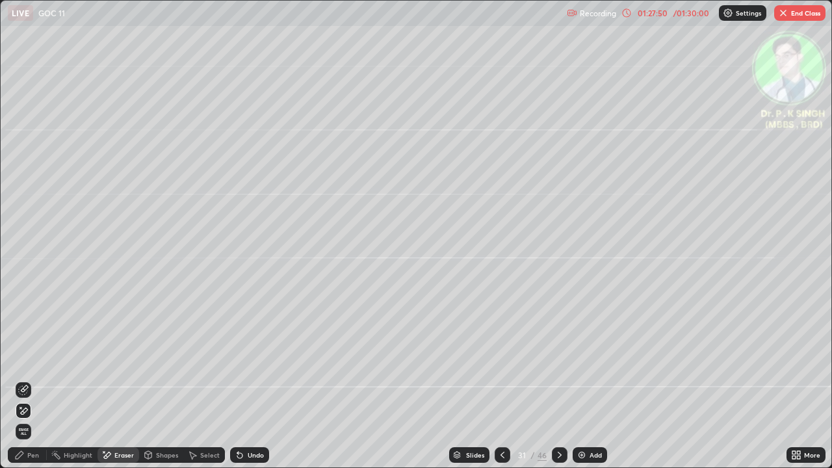
click at [21, 385] on icon at bounding box center [23, 411] width 10 height 11
click at [27, 385] on icon at bounding box center [23, 390] width 10 height 10
click at [111, 385] on icon at bounding box center [106, 455] width 10 height 10
click at [26, 385] on span "Erase all" at bounding box center [23, 432] width 14 height 8
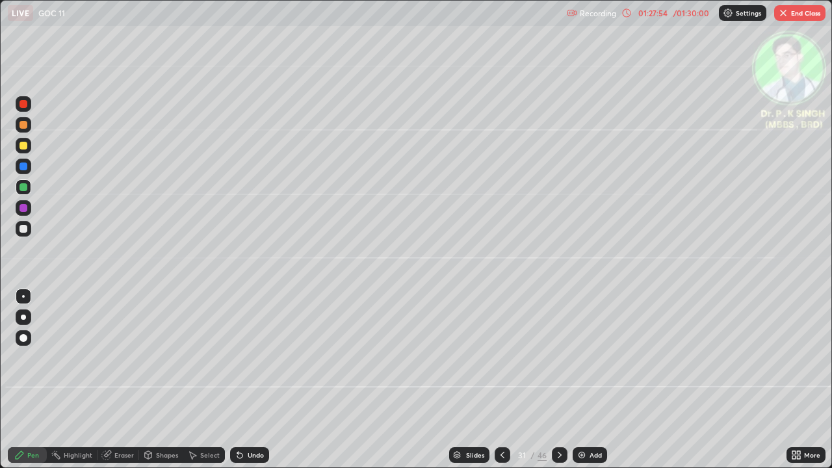
click at [23, 146] on div at bounding box center [24, 146] width 8 height 8
click at [501, 385] on icon at bounding box center [502, 455] width 10 height 10
click at [558, 385] on icon at bounding box center [560, 455] width 10 height 10
click at [802, 12] on button "End Class" at bounding box center [799, 13] width 51 height 16
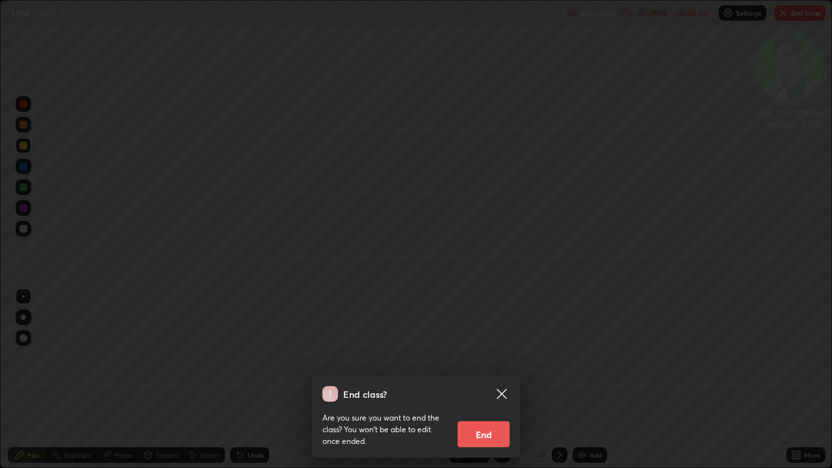
click at [477, 385] on button "End" at bounding box center [484, 434] width 52 height 26
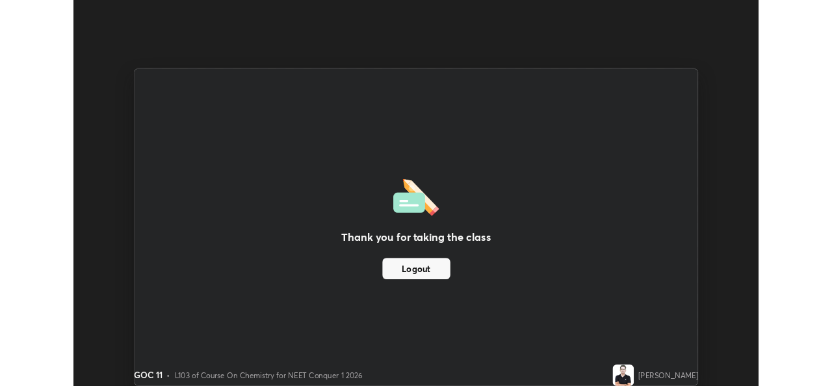
scroll to position [64625, 64178]
